Goal: Transaction & Acquisition: Purchase product/service

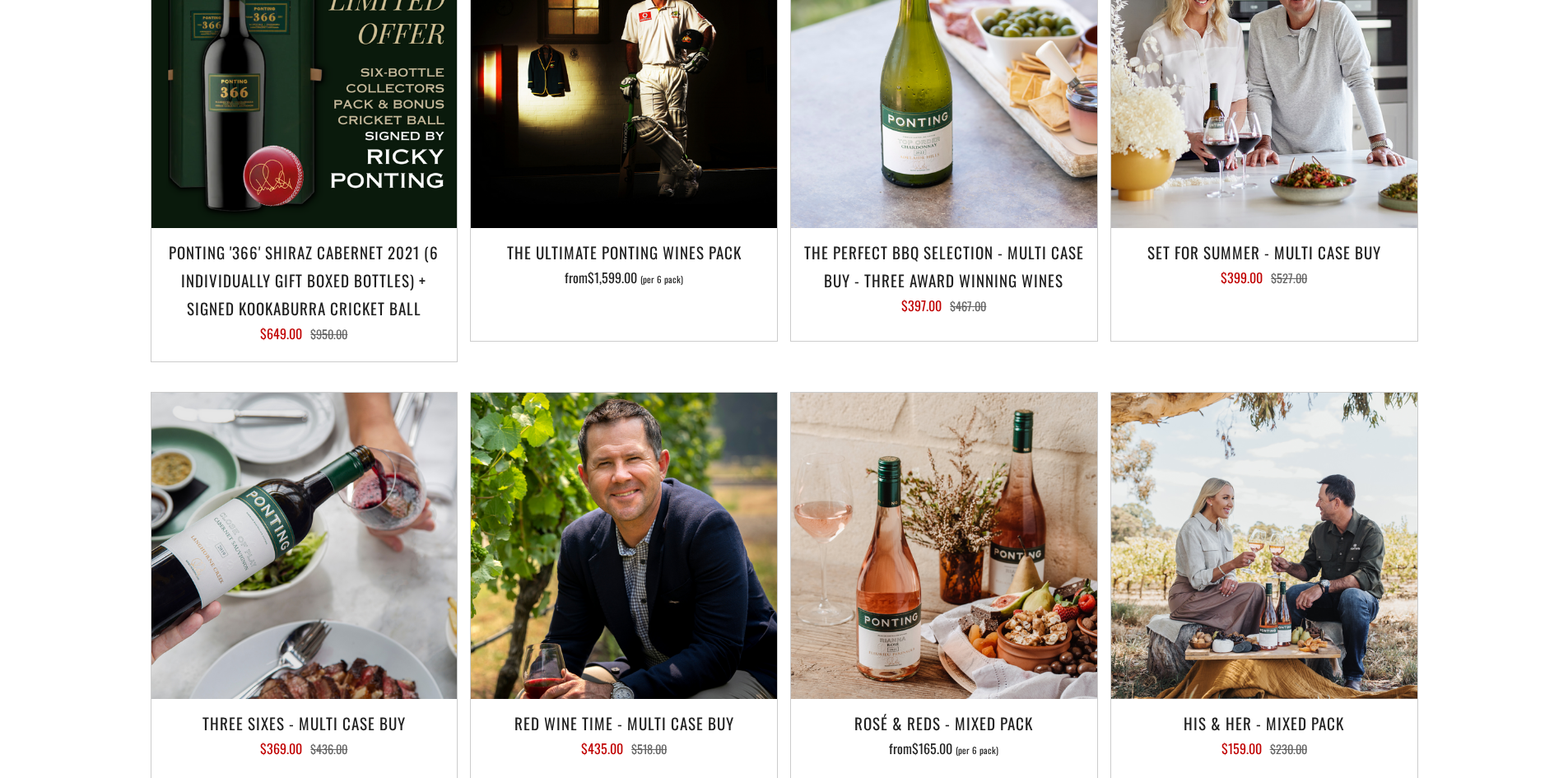
scroll to position [1895, 0]
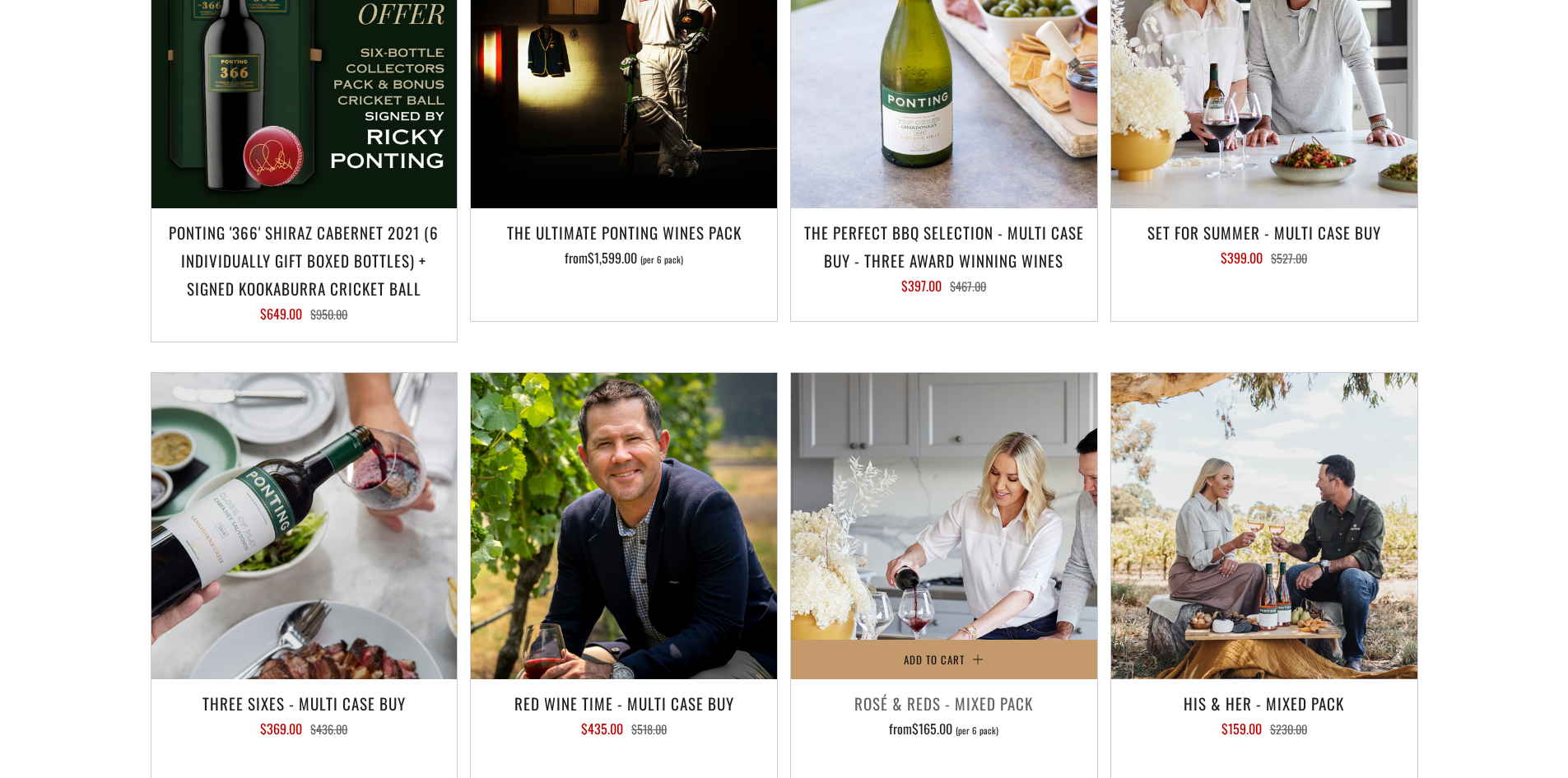
click at [885, 475] on img at bounding box center [944, 526] width 306 height 307
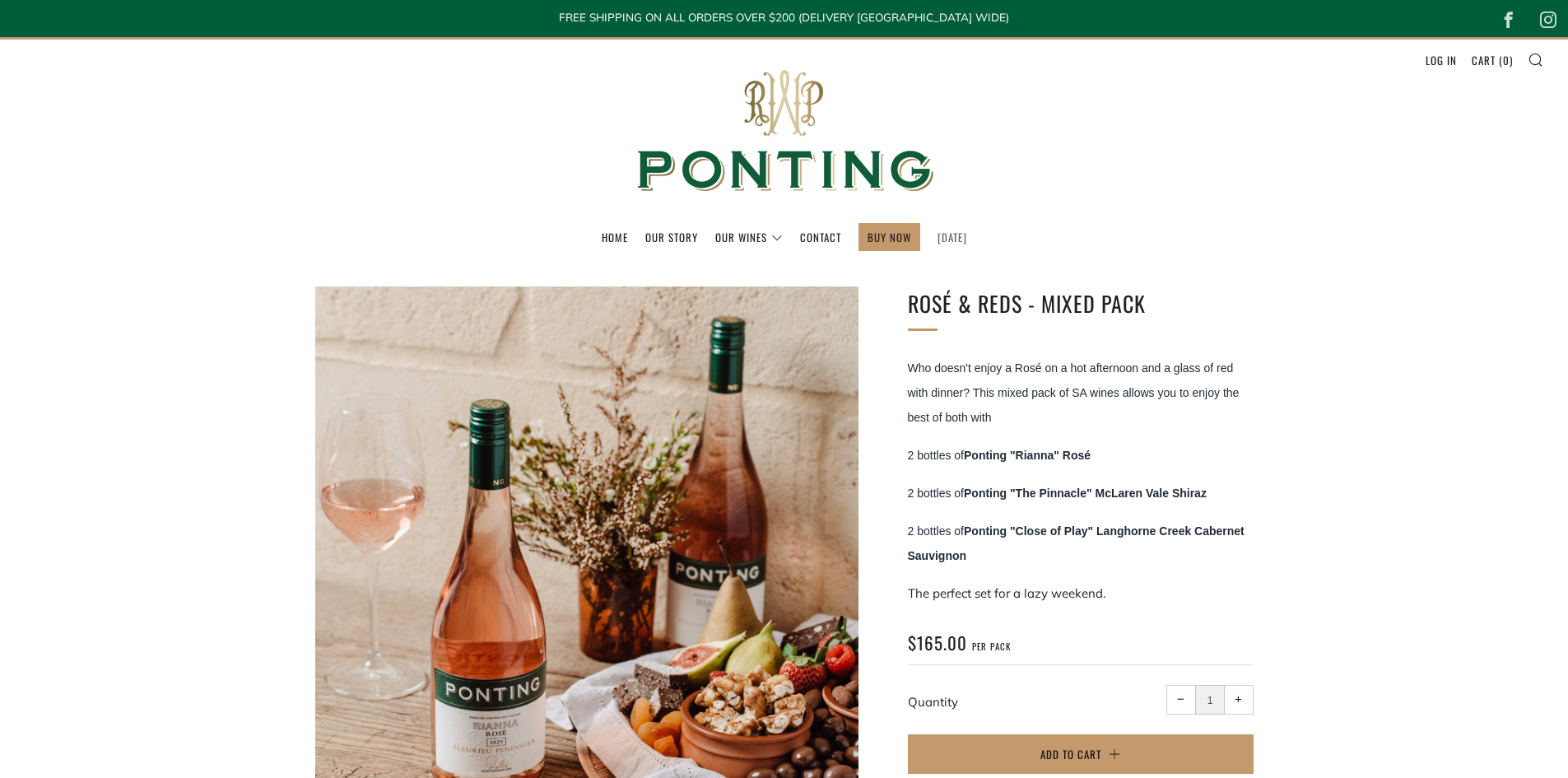
click at [961, 232] on link "[DATE]" at bounding box center [952, 237] width 29 height 27
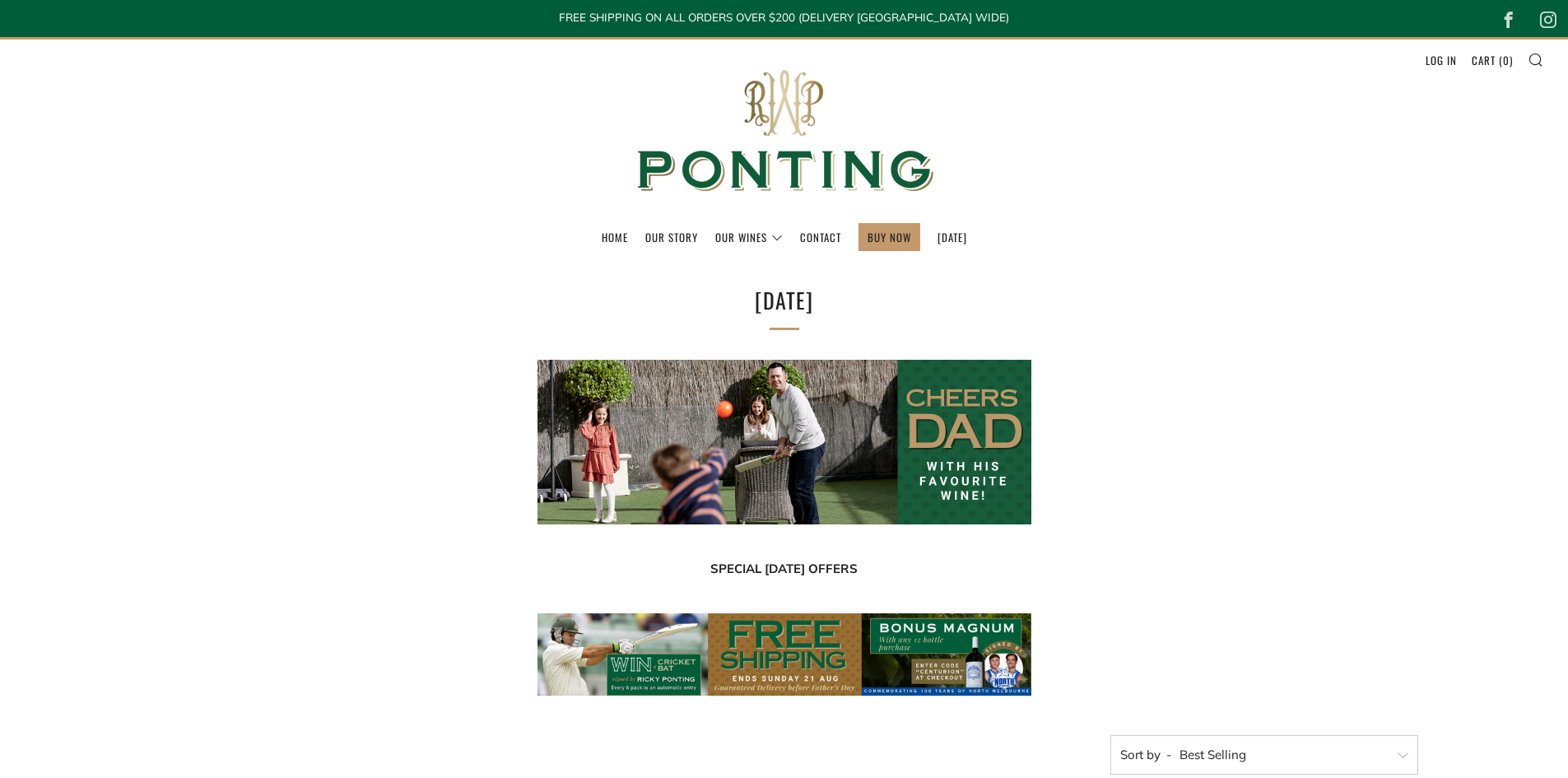
select select "best-selling"
